Goal: Task Accomplishment & Management: Complete application form

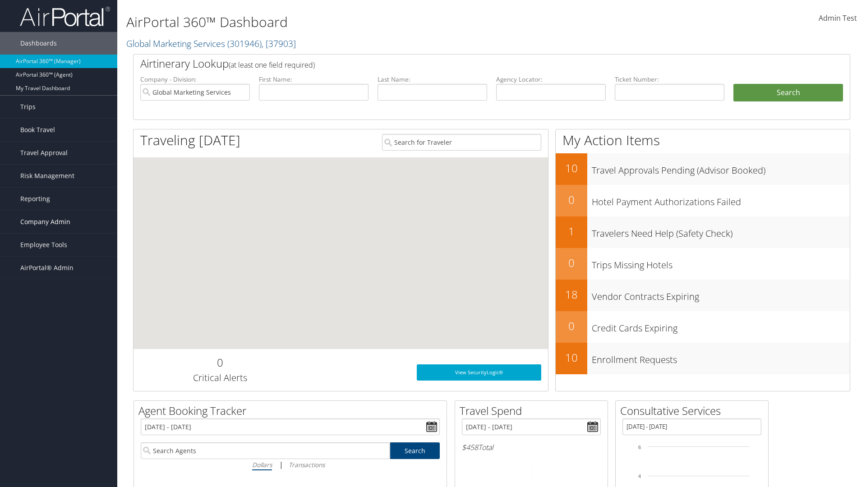
click at [59, 222] on span "Company Admin" at bounding box center [45, 222] width 50 height 23
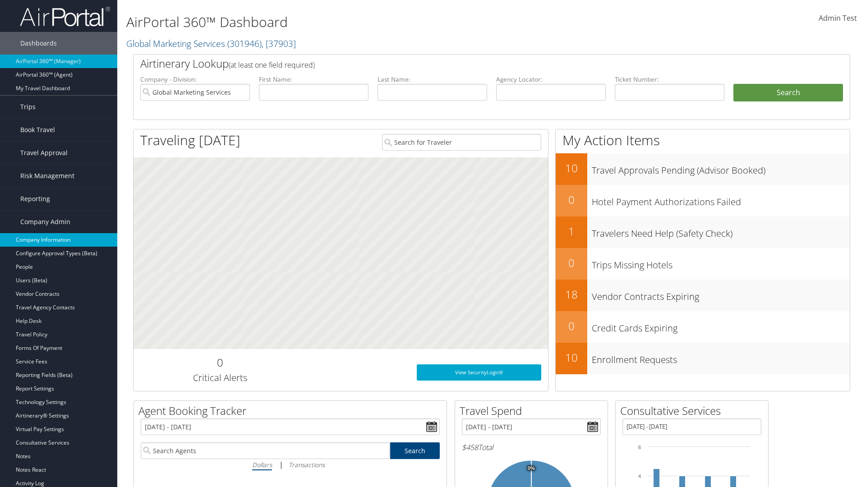
click at [59, 240] on link "Company Information" at bounding box center [58, 240] width 117 height 14
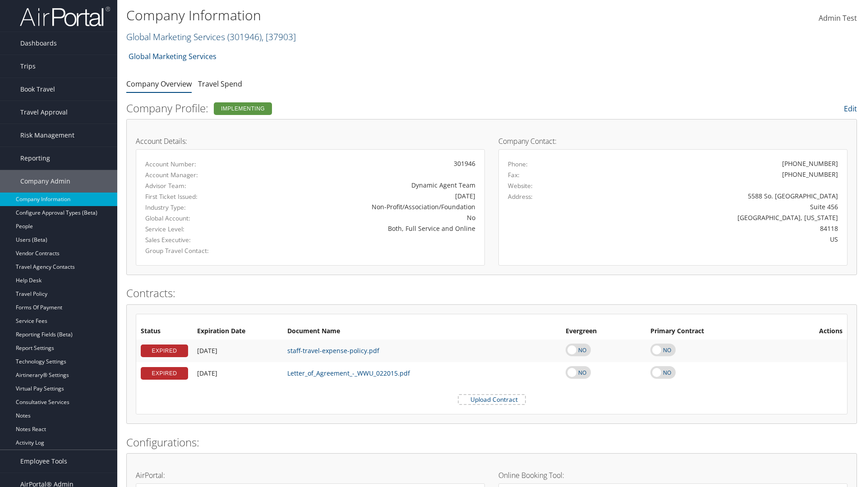
click at [175, 37] on link "Global Marketing Services ( 301946 ) , [ 37903 ]" at bounding box center [211, 37] width 170 height 12
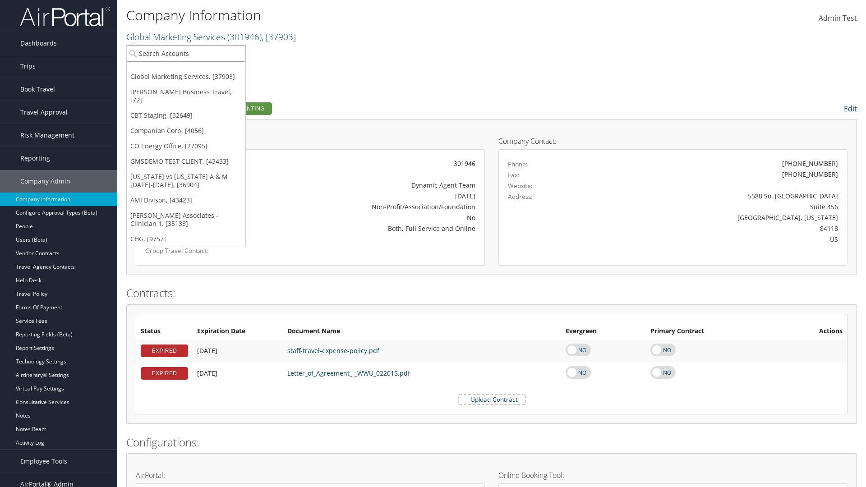
click at [186, 53] on input "search" at bounding box center [186, 53] width 119 height 17
type input "CBTSTG"
click at [186, 70] on div "CBT Staging (CBTSTG), [32649]" at bounding box center [186, 70] width 129 height 8
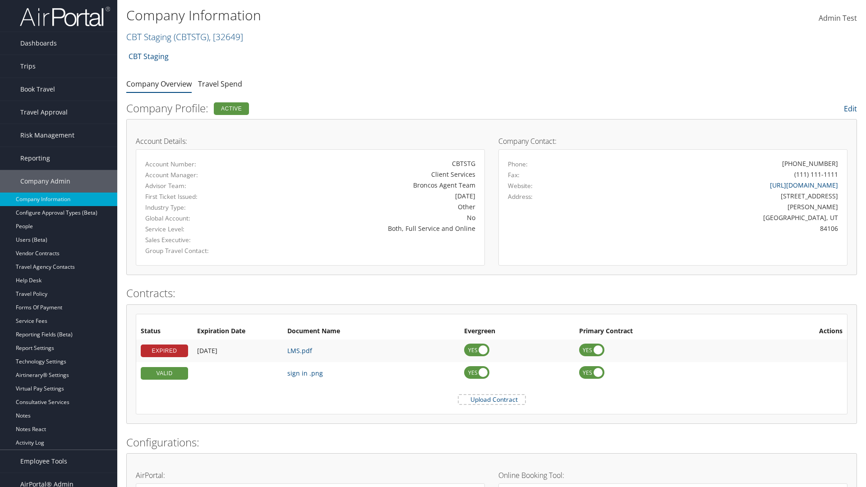
scroll to position [418, 0]
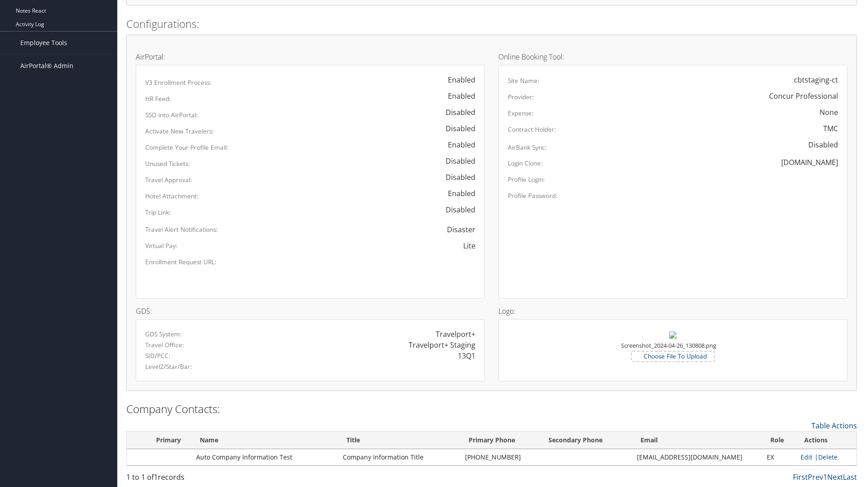
click at [834, 425] on link "Table Actions" at bounding box center [834, 426] width 46 height 10
click at [797, 439] on link "New Contact" at bounding box center [797, 439] width 119 height 15
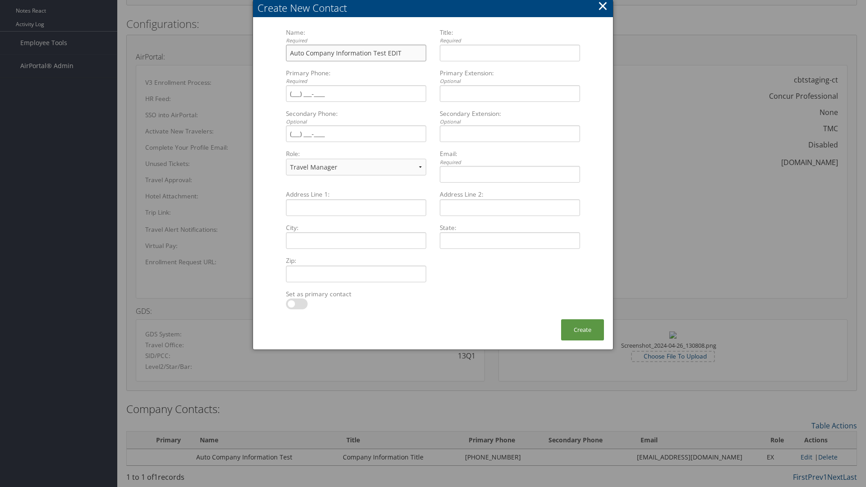
type input "Auto Company Information Test EDIT"
type input "Company Information Title EDIT"
type input "[PHONE_NUMBER]"
select select "EX"
type input "[PHONE_NUMBER]"
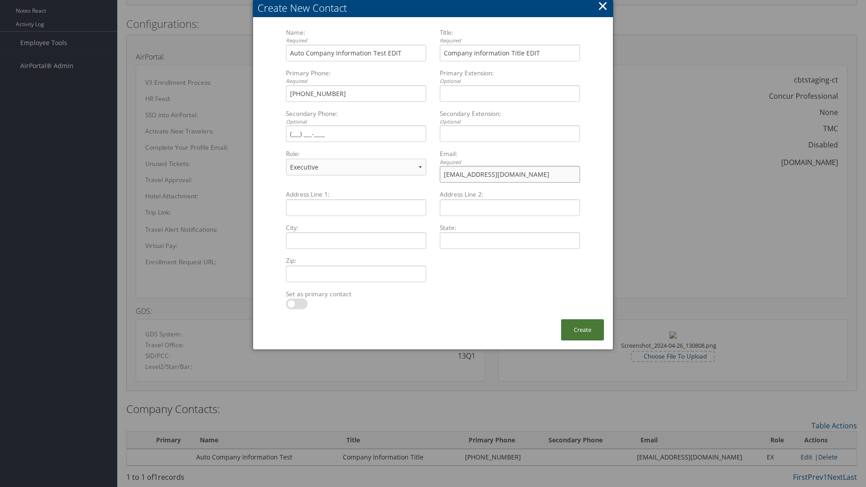
type input "[EMAIL_ADDRESS][DOMAIN_NAME]"
click at [582, 330] on button "Create" at bounding box center [582, 329] width 43 height 21
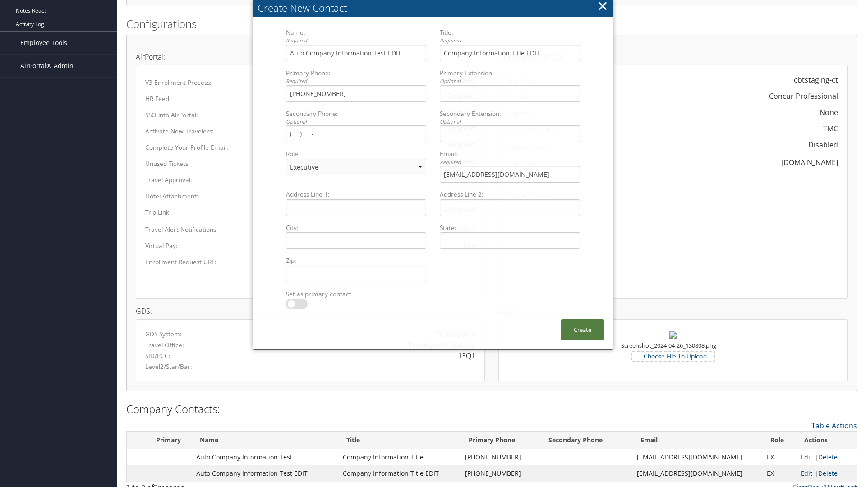
scroll to position [392, 0]
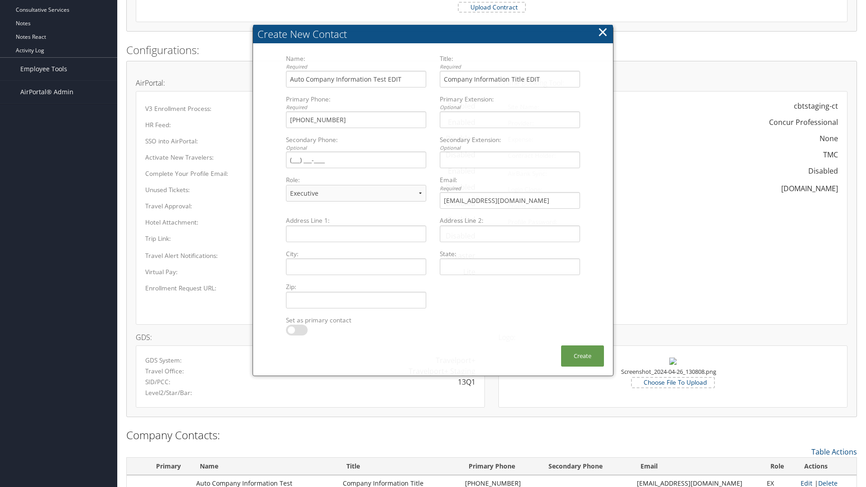
click at [802, 483] on link "Edit" at bounding box center [806, 483] width 12 height 9
